Goal: Information Seeking & Learning: Compare options

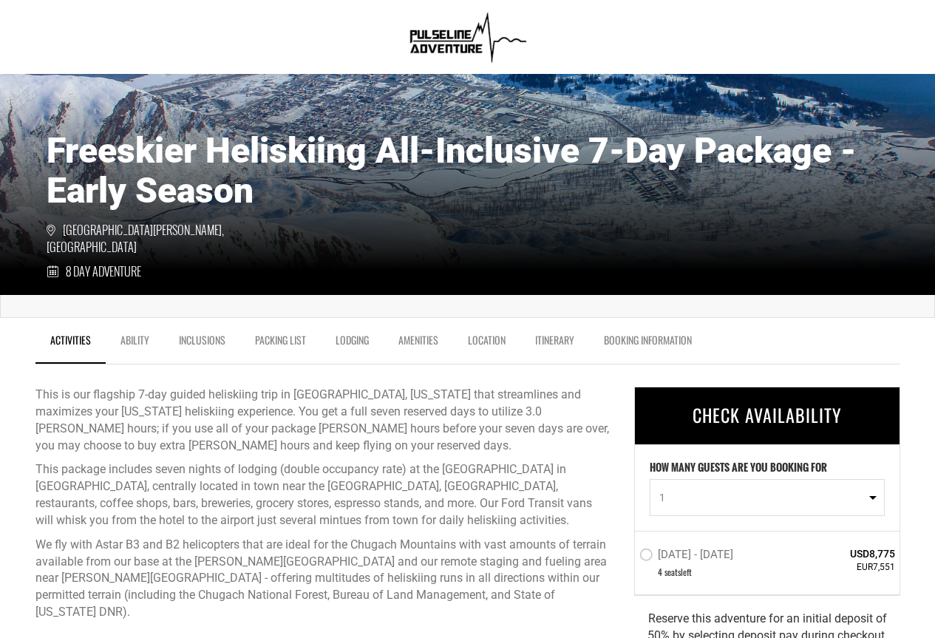
scroll to position [296, 0]
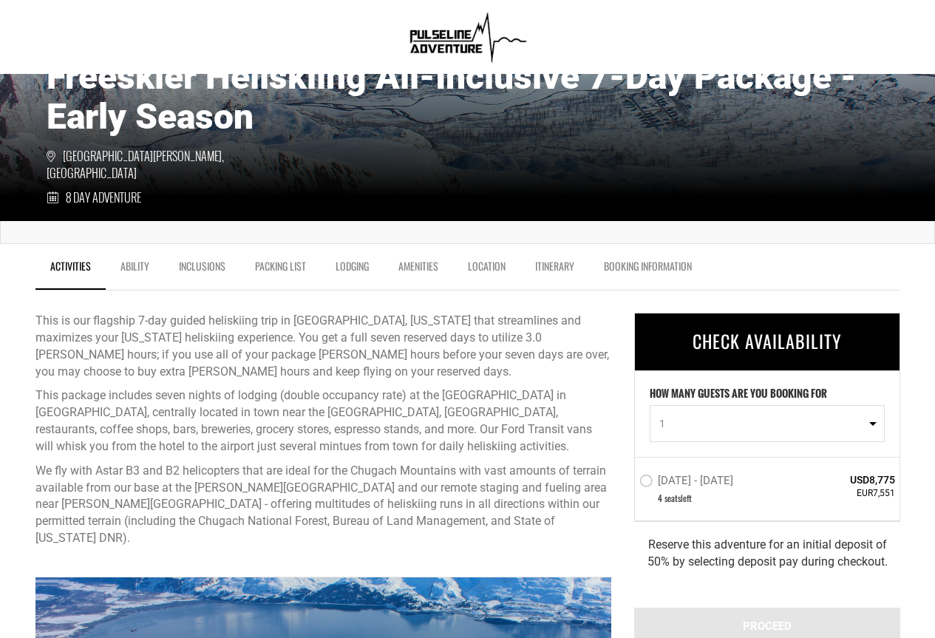
click at [870, 421] on button "1" at bounding box center [767, 423] width 235 height 37
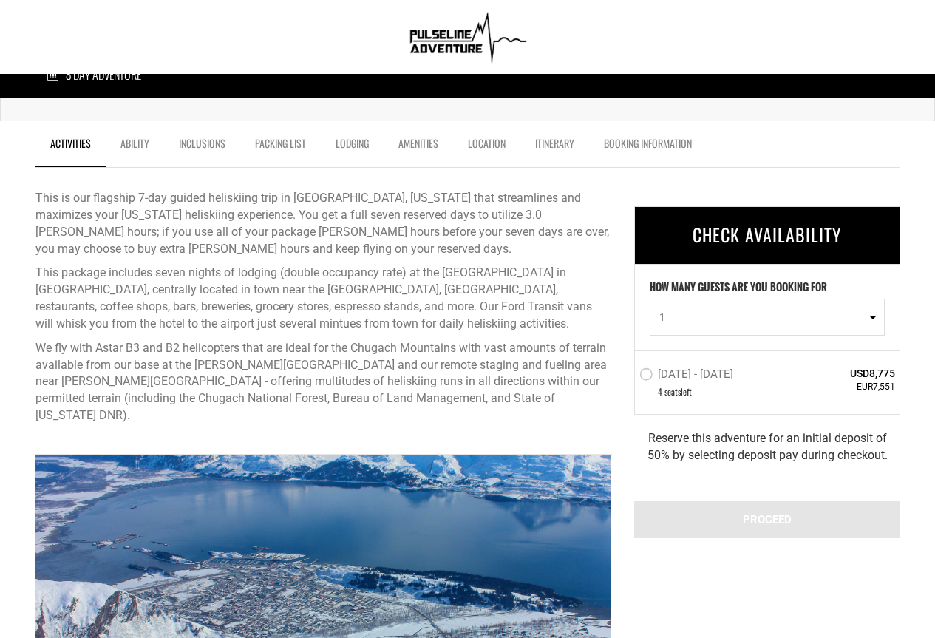
scroll to position [444, 0]
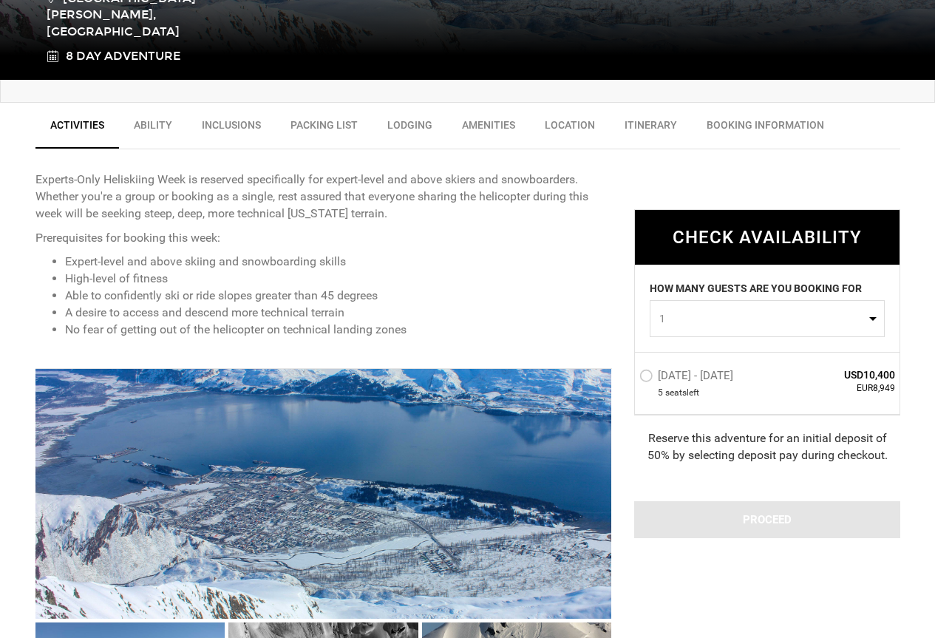
scroll to position [444, 0]
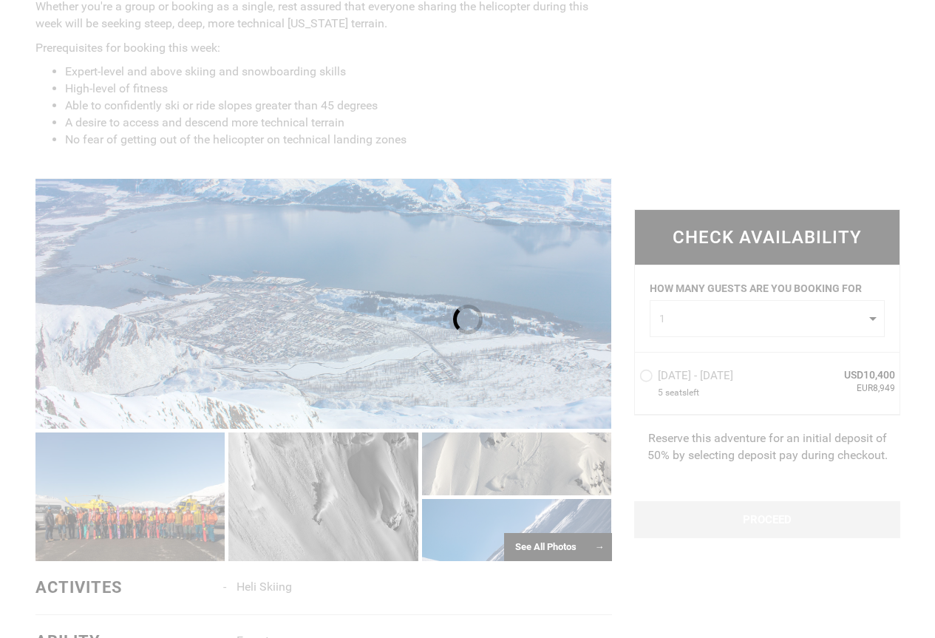
scroll to position [665, 0]
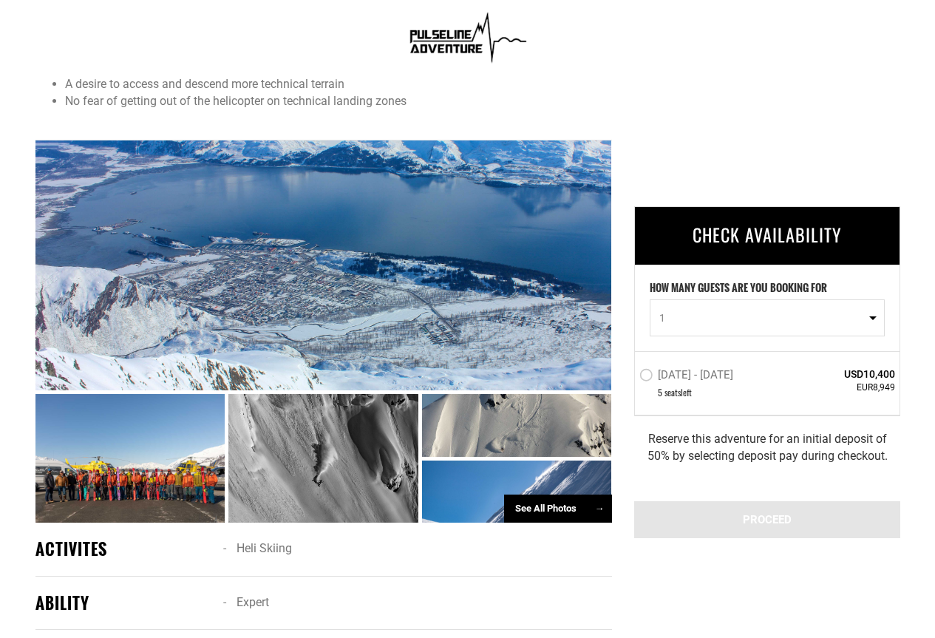
click at [96, 476] on div at bounding box center [130, 458] width 190 height 129
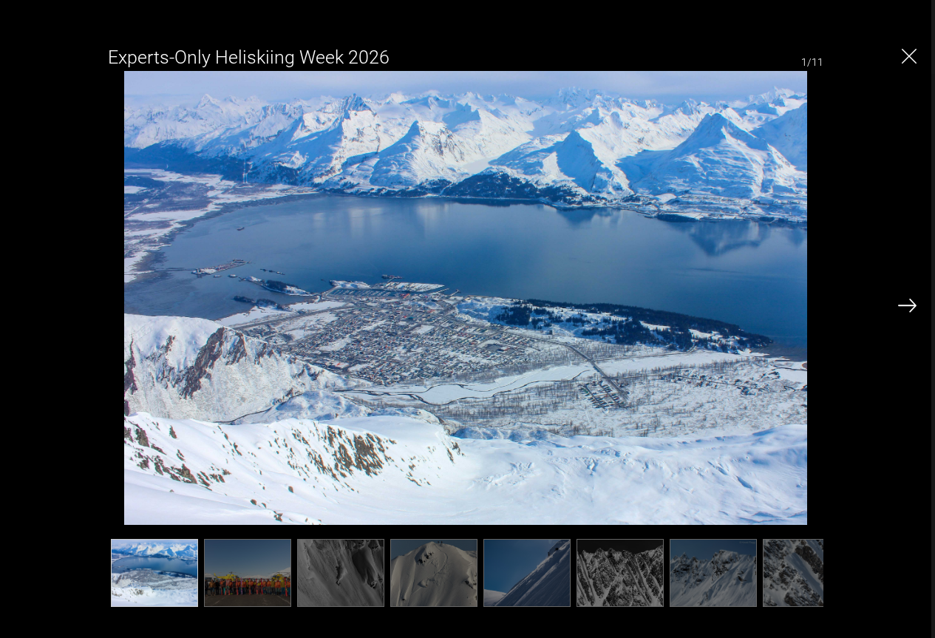
click at [237, 557] on img at bounding box center [247, 573] width 87 height 68
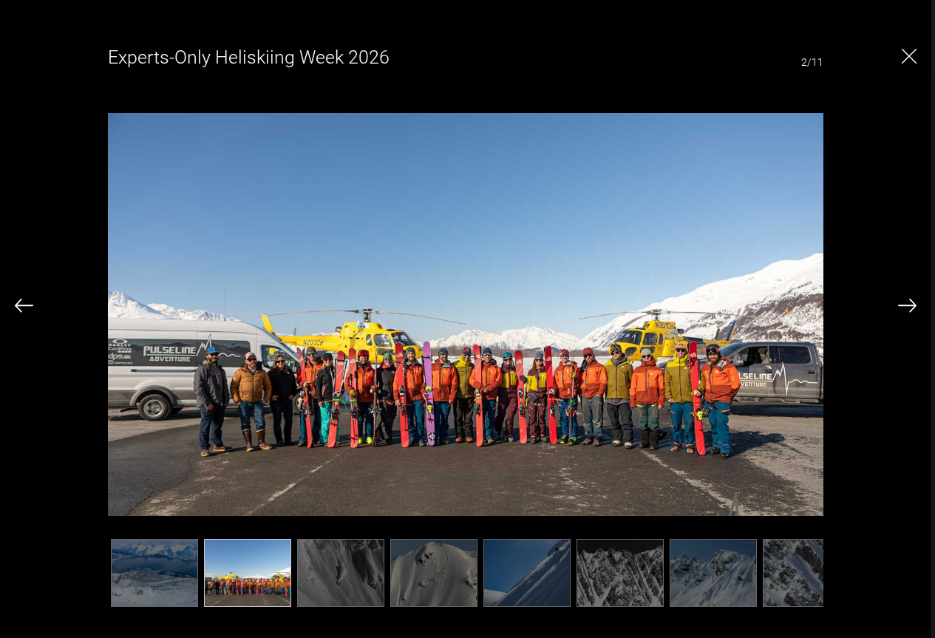
click at [906, 304] on img at bounding box center [907, 305] width 18 height 13
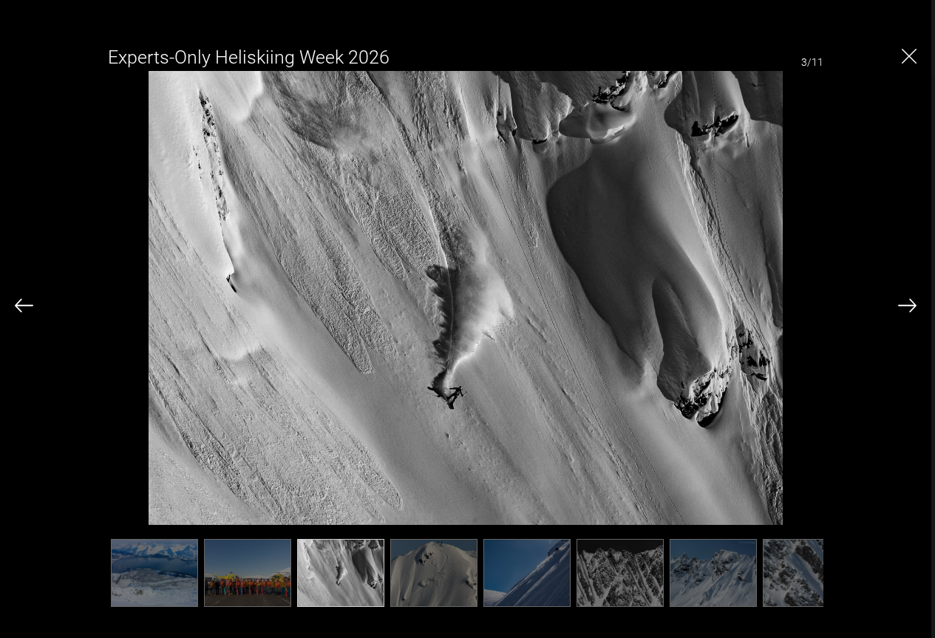
click at [905, 303] on img at bounding box center [907, 305] width 18 height 13
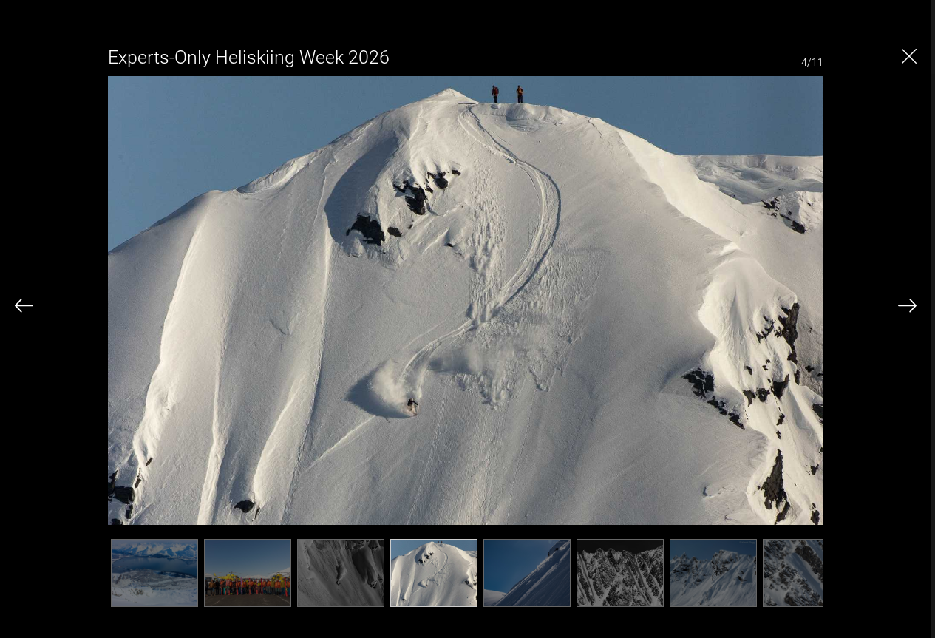
click at [905, 303] on img at bounding box center [907, 305] width 18 height 13
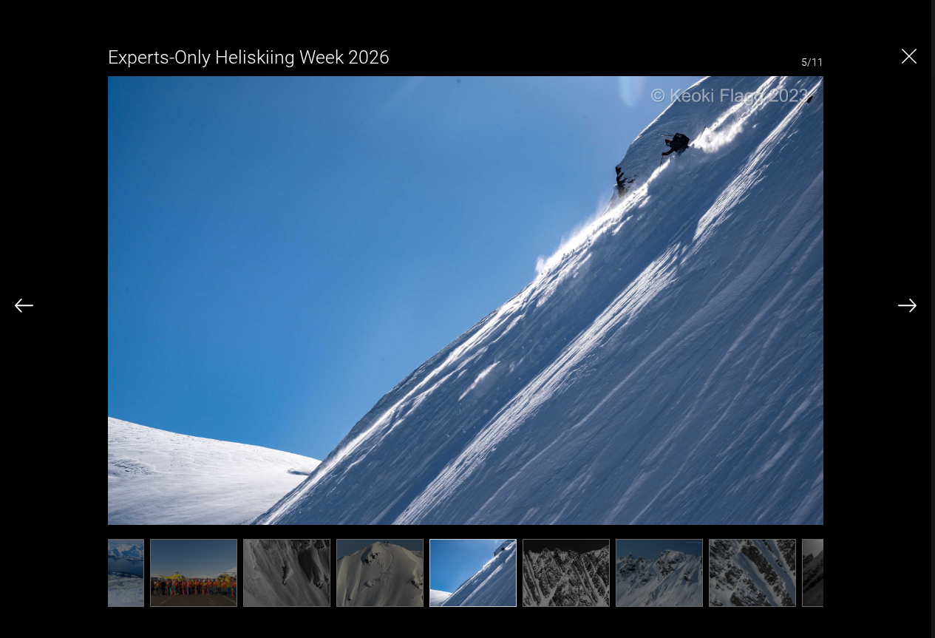
scroll to position [0, 74]
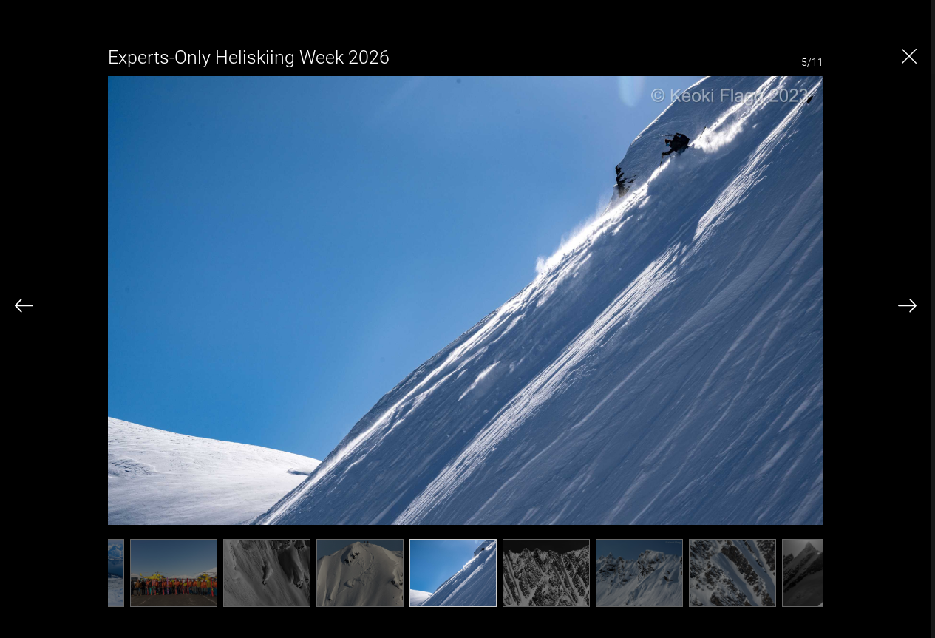
click at [909, 53] on img "Close" at bounding box center [909, 56] width 15 height 15
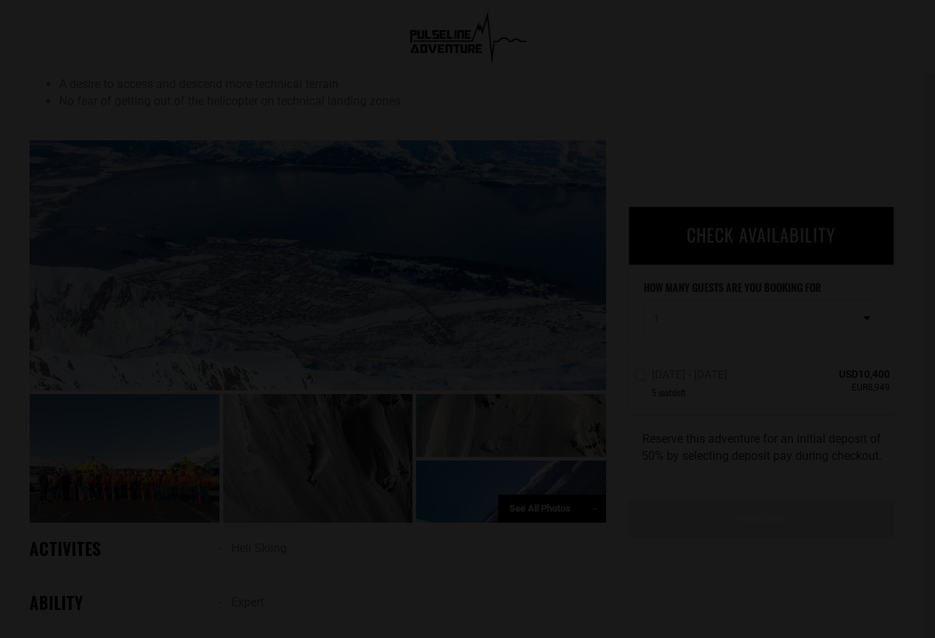
scroll to position [0, 0]
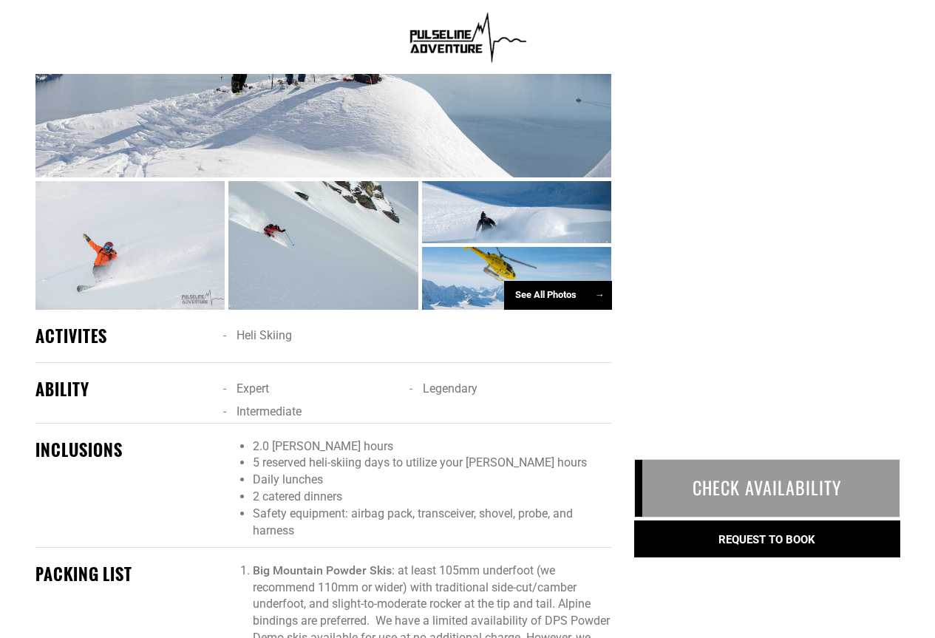
scroll to position [813, 0]
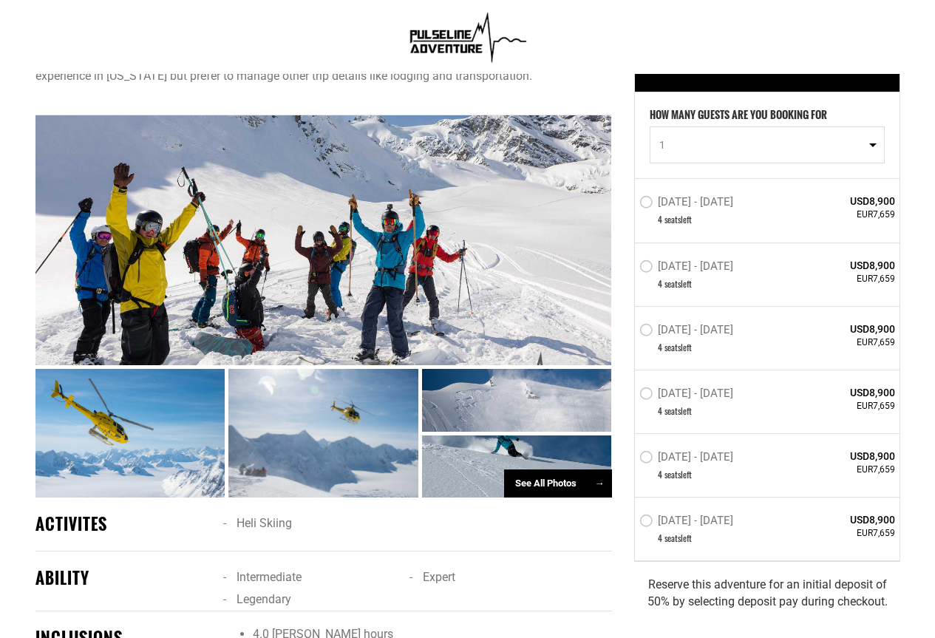
scroll to position [591, 0]
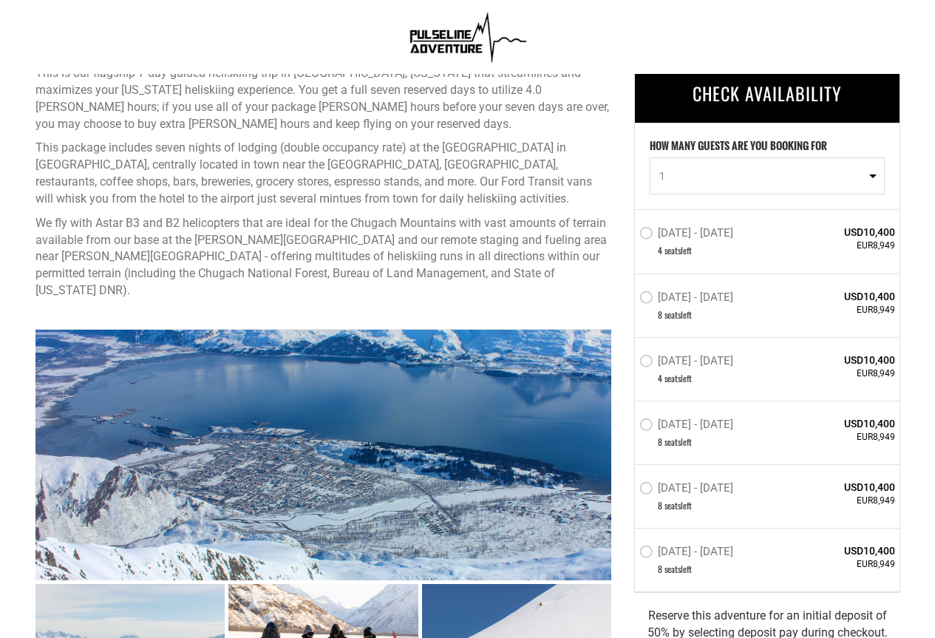
scroll to position [591, 0]
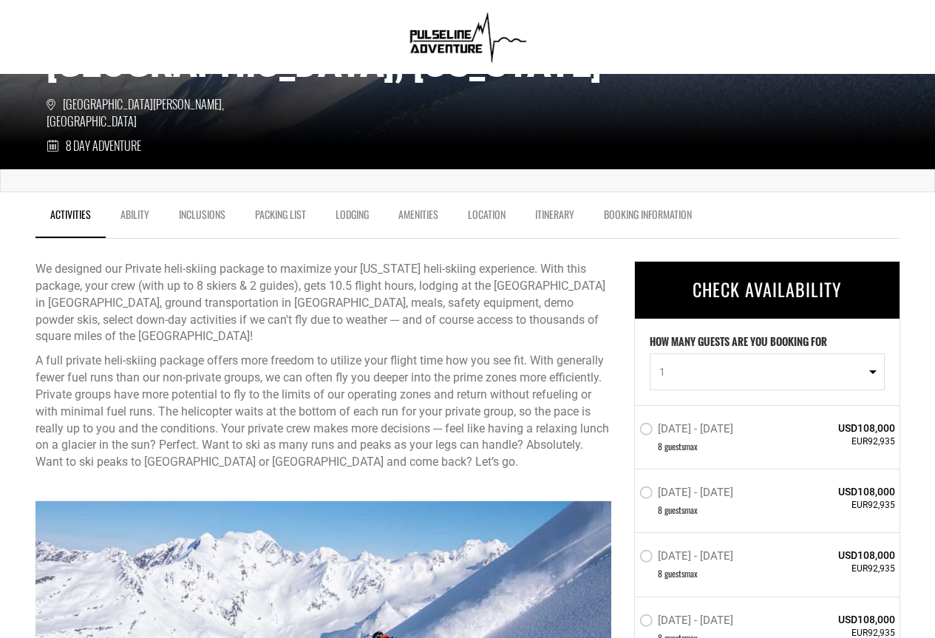
scroll to position [518, 0]
